Goal: Information Seeking & Learning: Learn about a topic

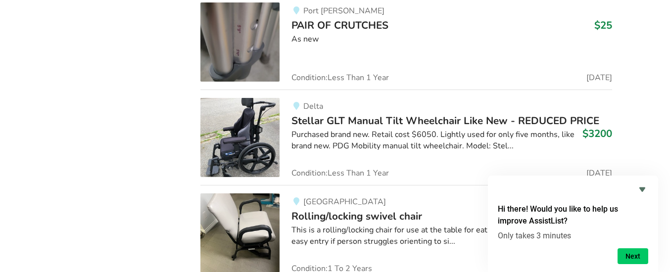
scroll to position [2433, 0]
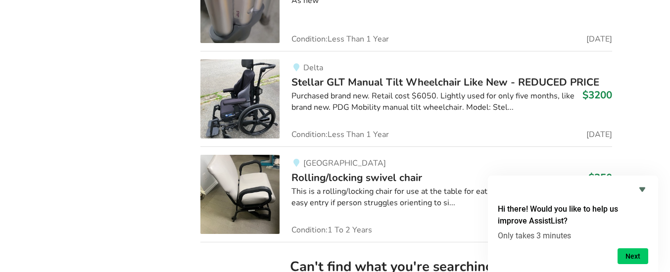
click at [256, 123] on img at bounding box center [239, 98] width 79 height 79
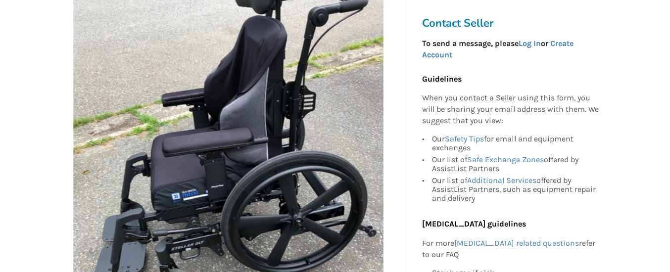
scroll to position [270, 0]
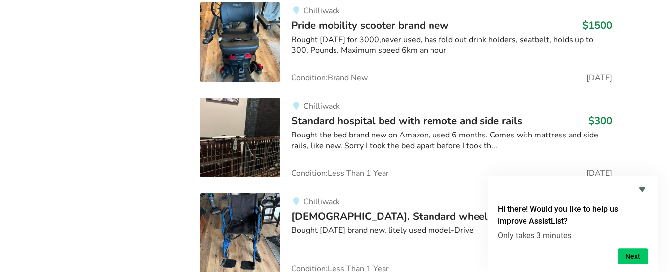
scroll to position [3707, 0]
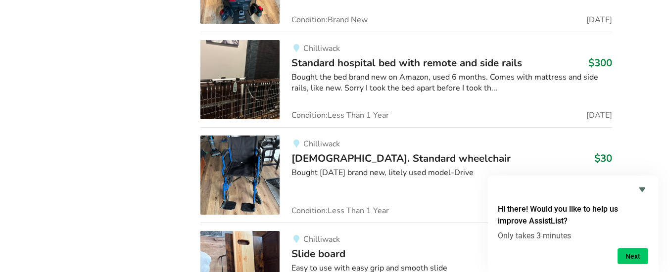
click at [236, 178] on img at bounding box center [239, 175] width 79 height 79
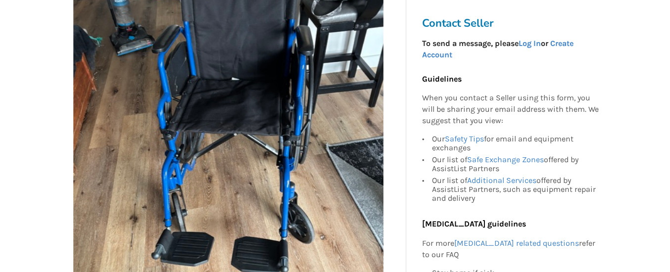
scroll to position [232, 0]
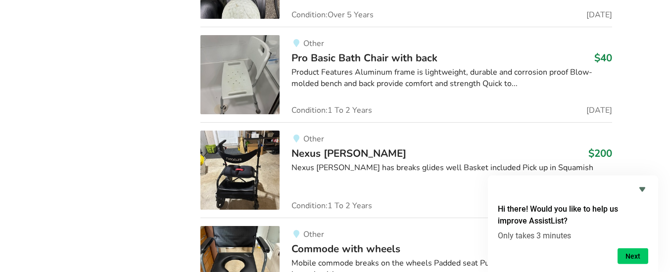
scroll to position [6233, 0]
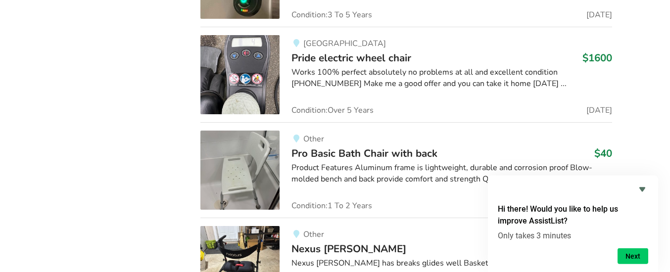
scroll to position [6117, 0]
